Goal: Complete application form

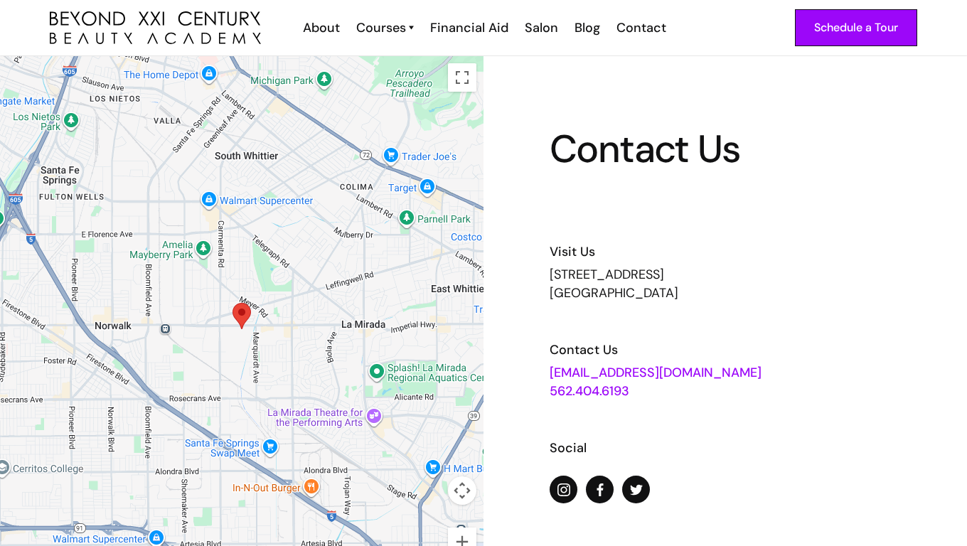
scroll to position [1294, 0]
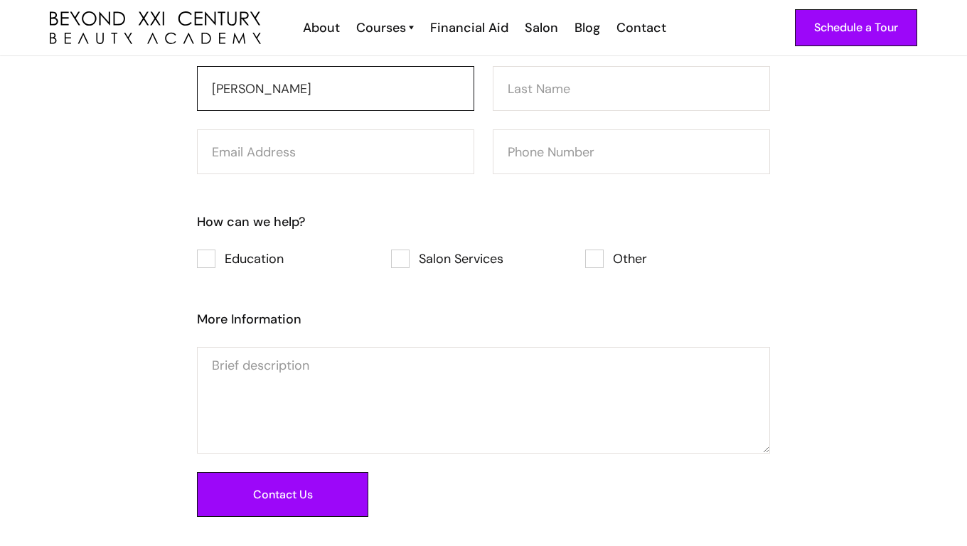
type input "Anna Scott"
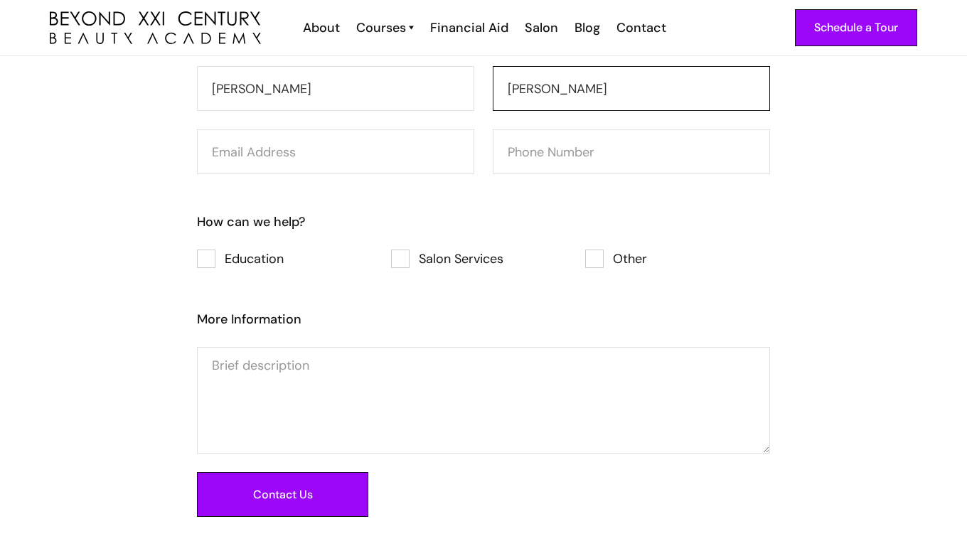
type input "Anna Scott"
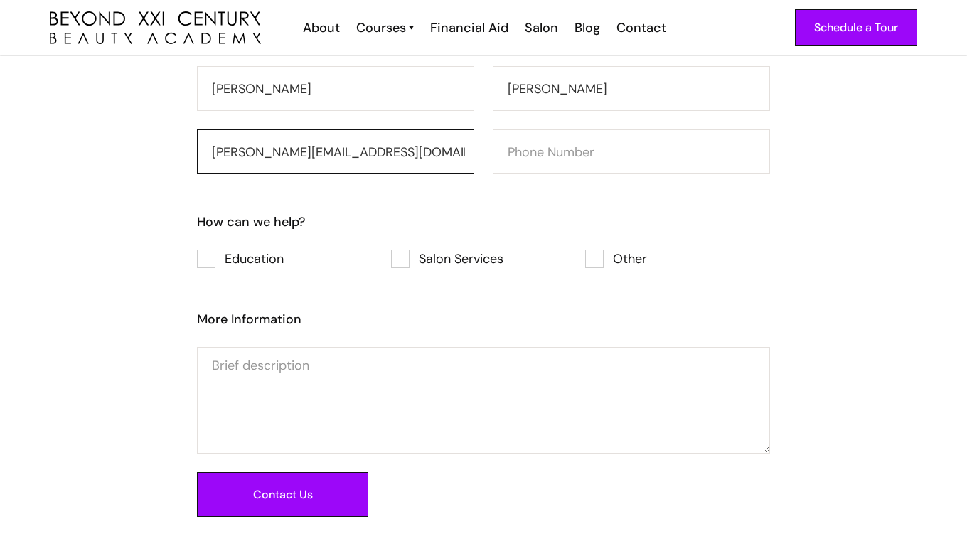
type input "a.scott@trustedsupportteam.com"
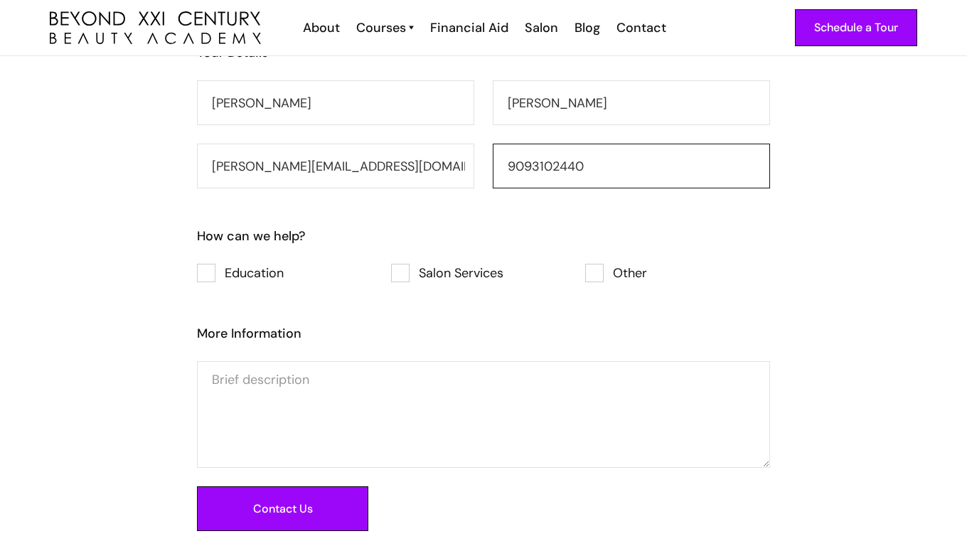
scroll to position [1548, 0]
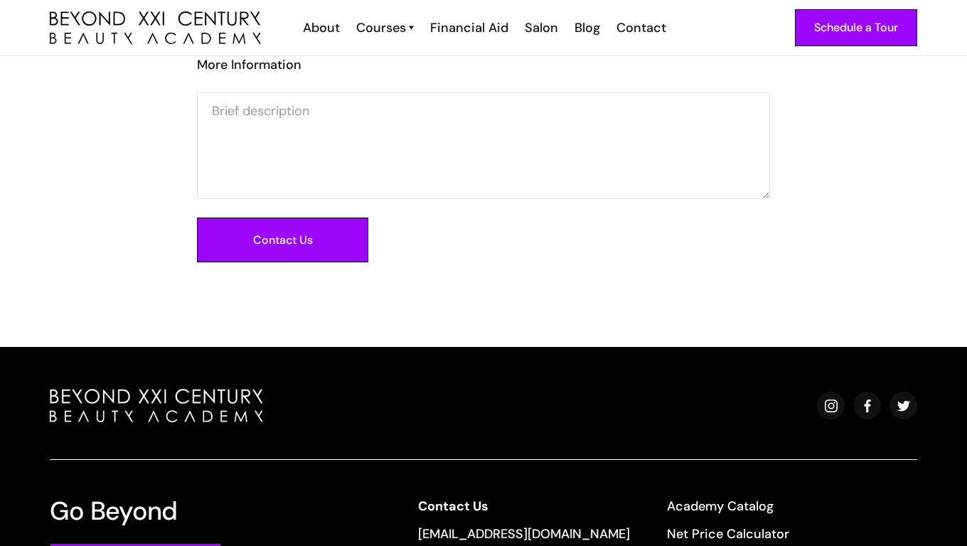
type input "9093102440"
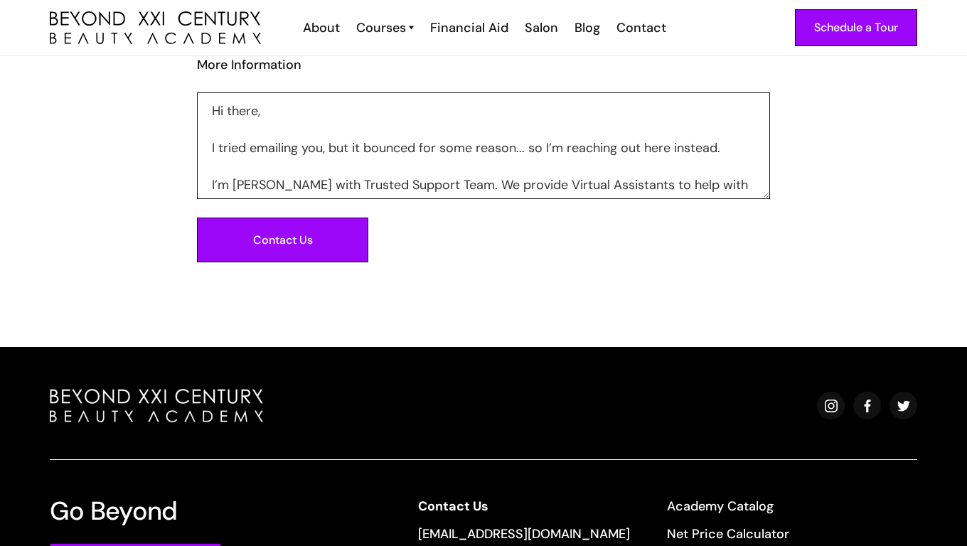
scroll to position [88, 0]
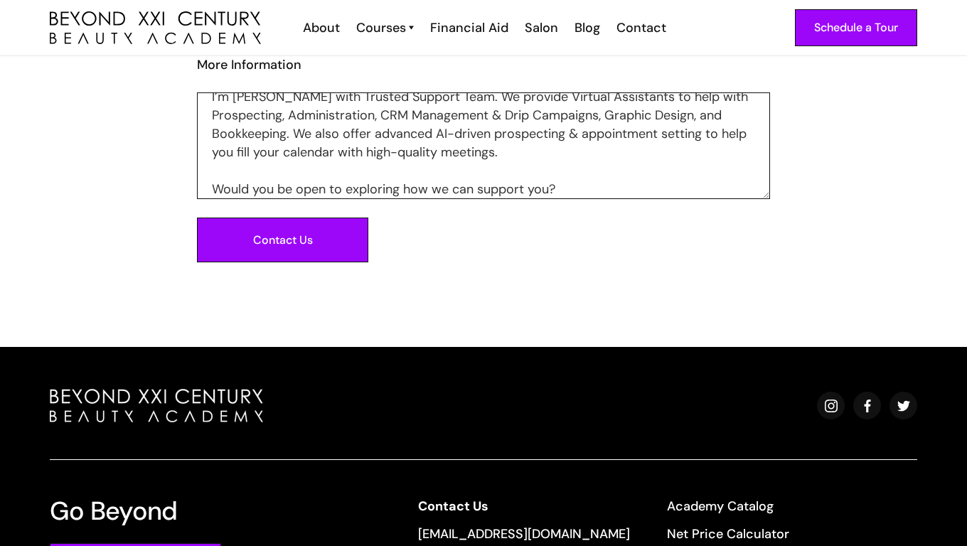
type textarea "Hi there, I tried emailing you, but it bounced for some reason... so I’m reachi…"
